Goal: Navigation & Orientation: Understand site structure

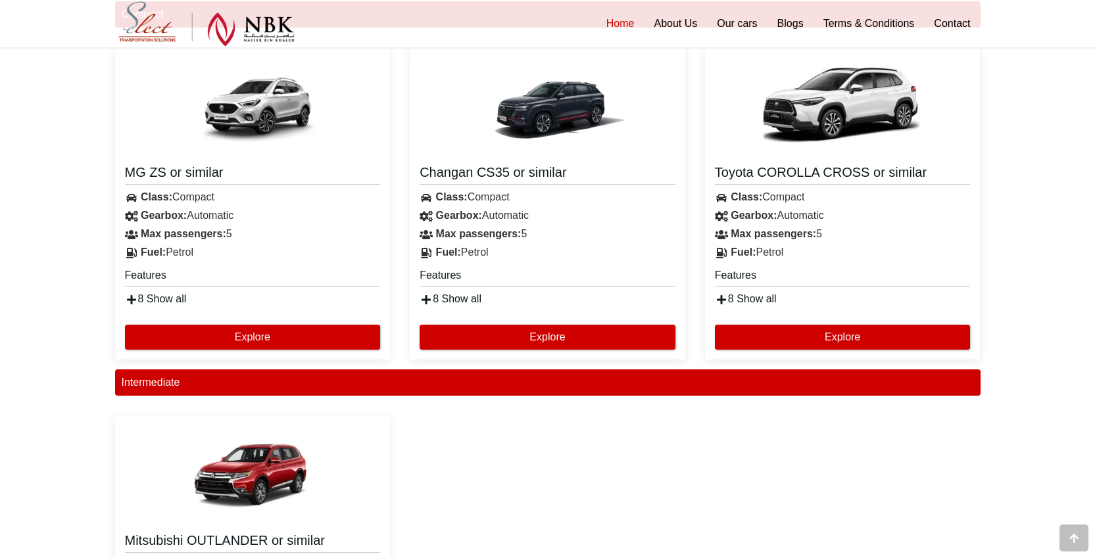
scroll to position [855, 0]
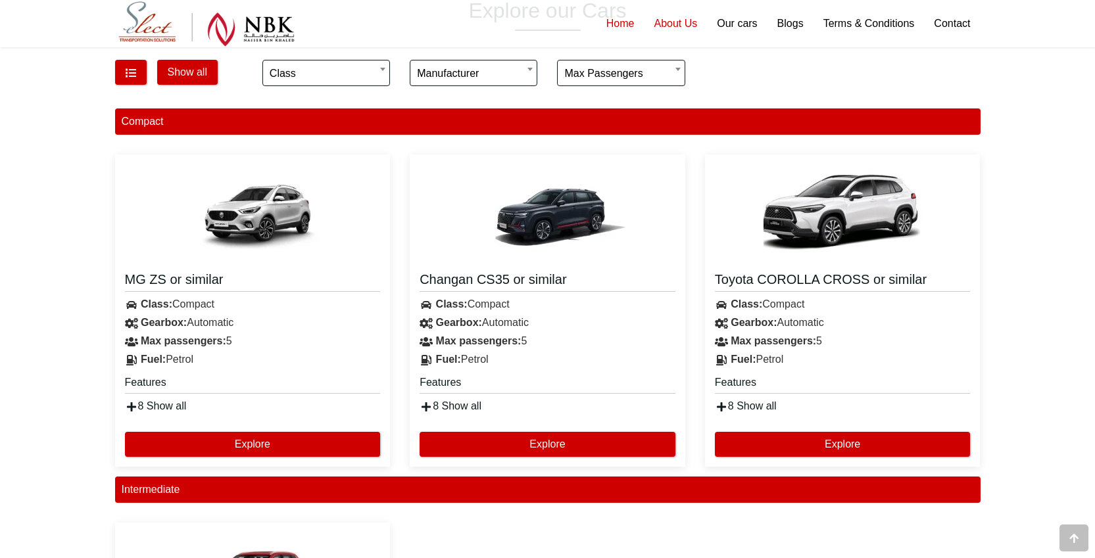
click at [672, 26] on link "About Us" at bounding box center [675, 23] width 63 height 47
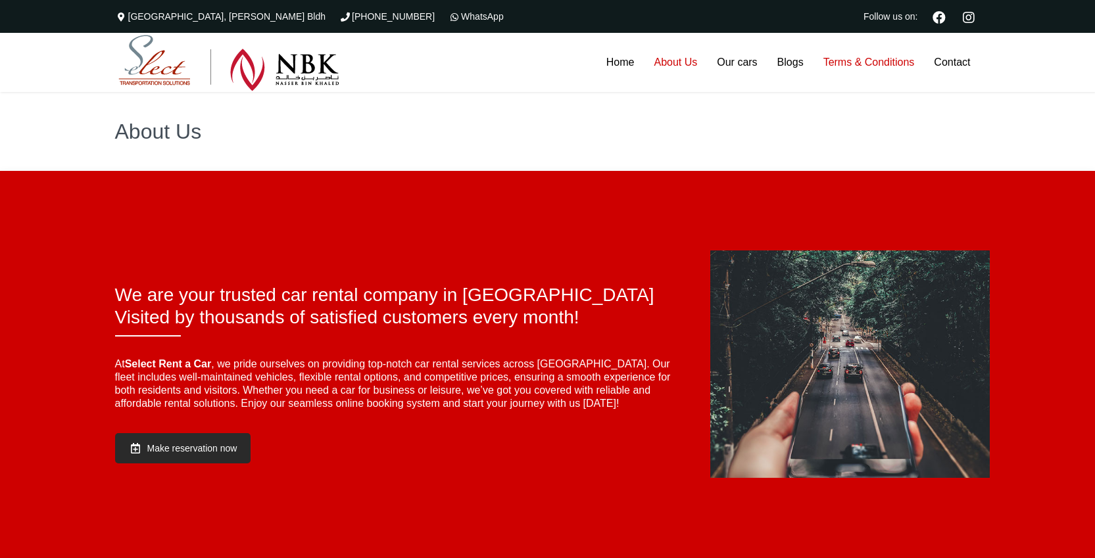
click at [876, 62] on link "Terms & Conditions" at bounding box center [868, 62] width 111 height 59
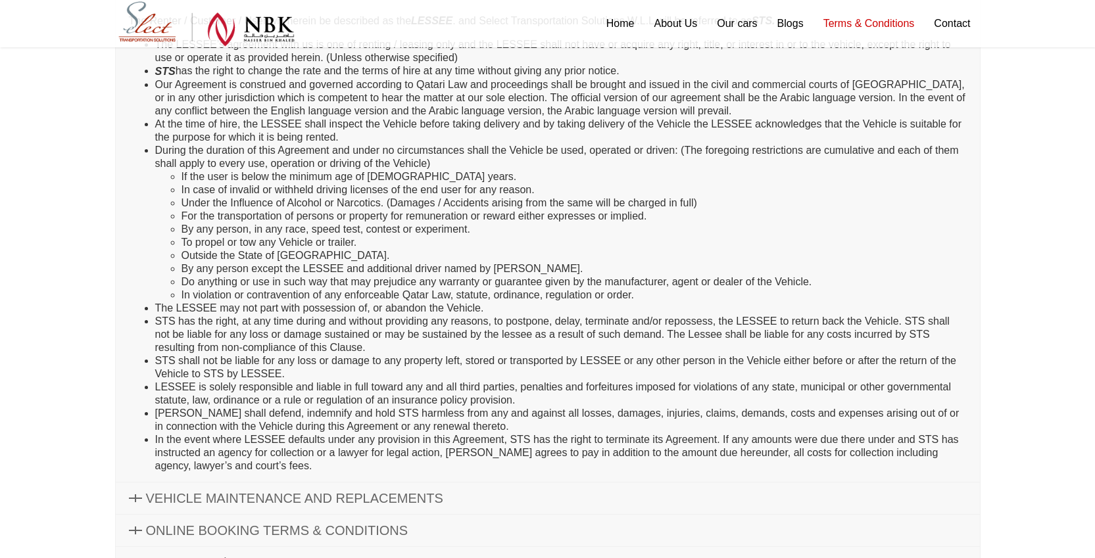
scroll to position [95, 0]
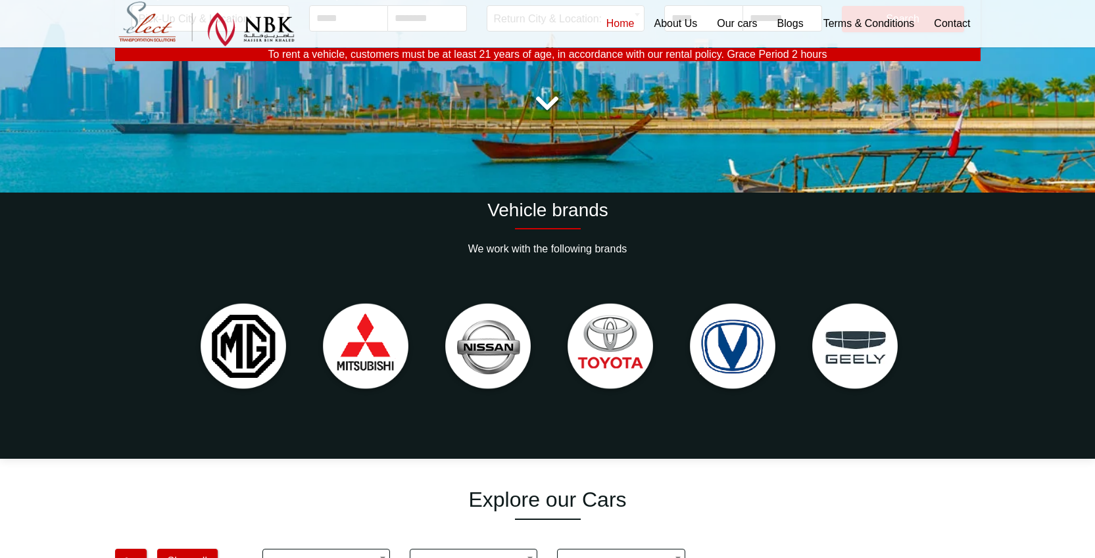
scroll to position [224, 0]
